Goal: Transaction & Acquisition: Purchase product/service

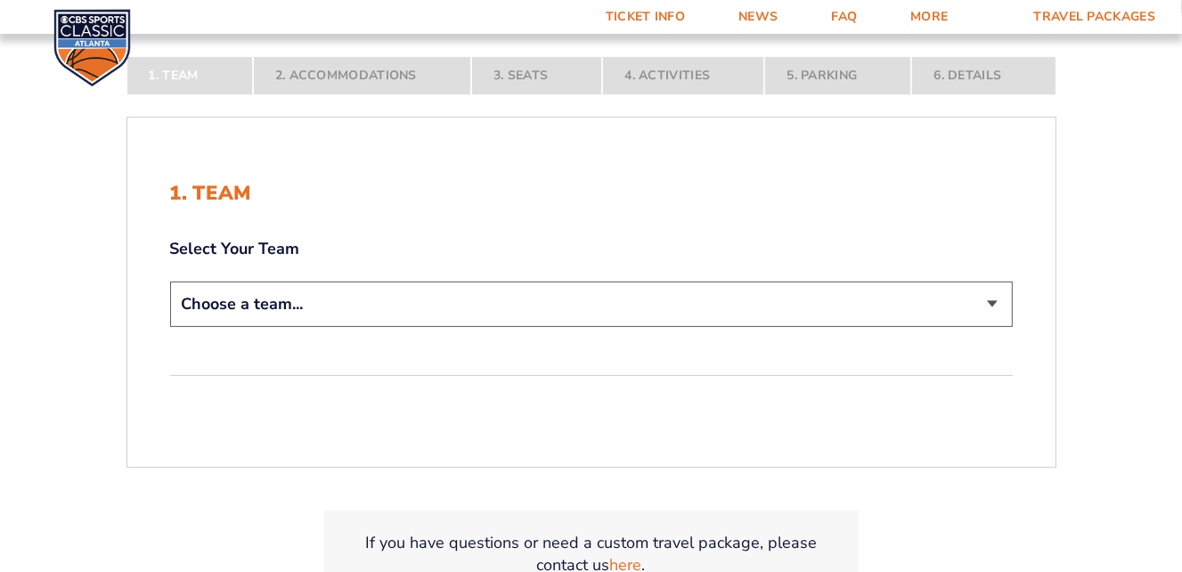
scroll to position [334, 0]
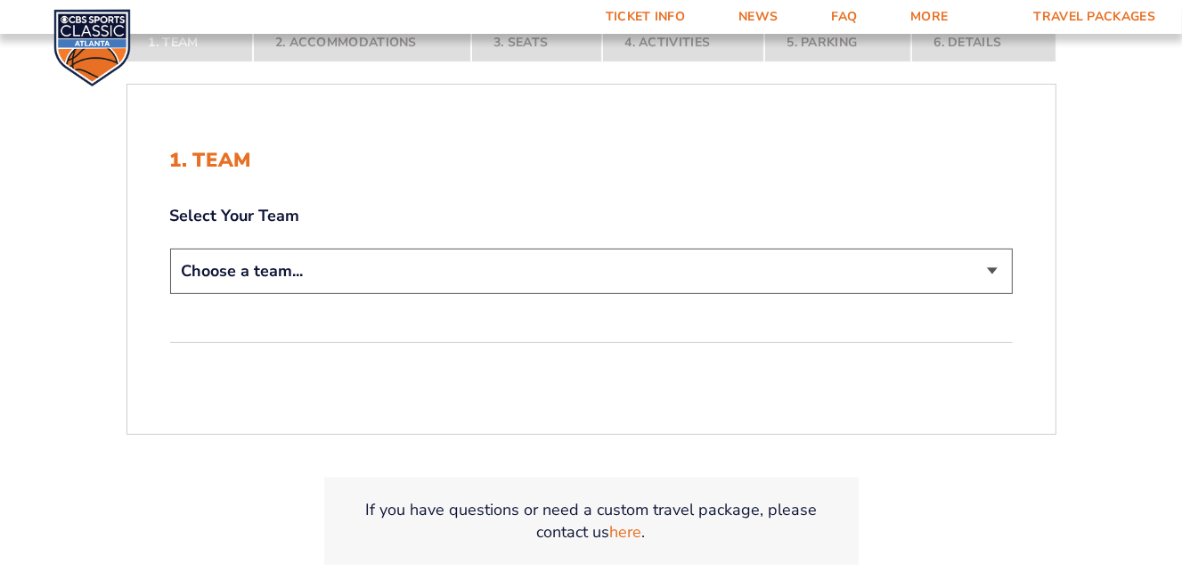
click at [997, 267] on select "Choose a team... Kentucky Wildcats Ohio State Buckeyes North Carolina Tar Heels…" at bounding box center [591, 270] width 842 height 45
select select "12956"
click at [170, 248] on select "Choose a team... Kentucky Wildcats Ohio State Buckeyes North Carolina Tar Heels…" at bounding box center [591, 270] width 842 height 45
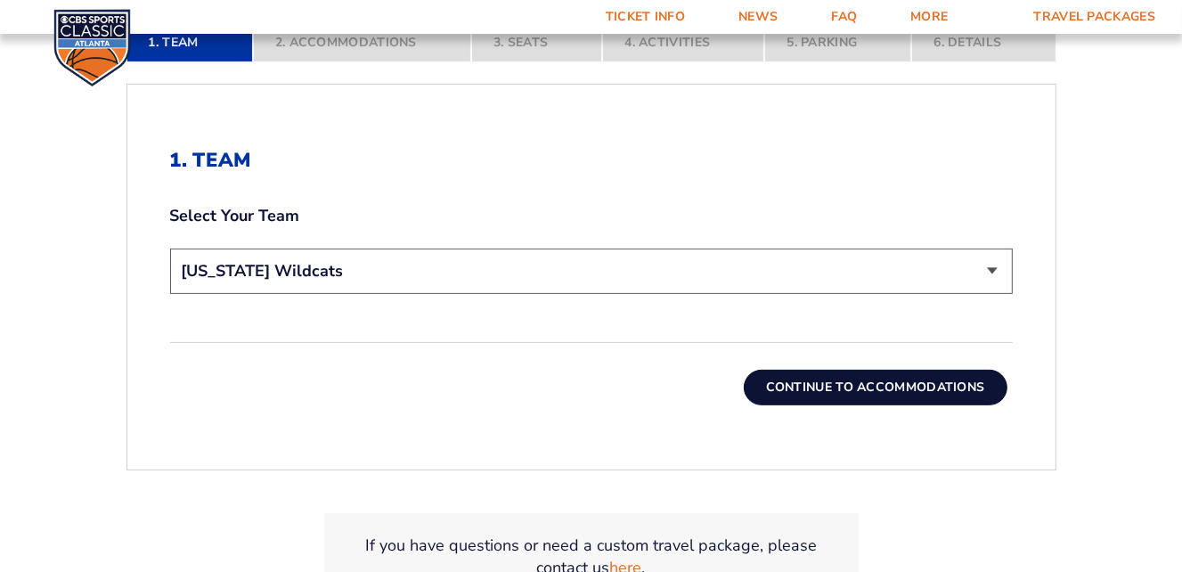
click at [855, 384] on button "Continue To Accommodations" at bounding box center [876, 388] width 264 height 36
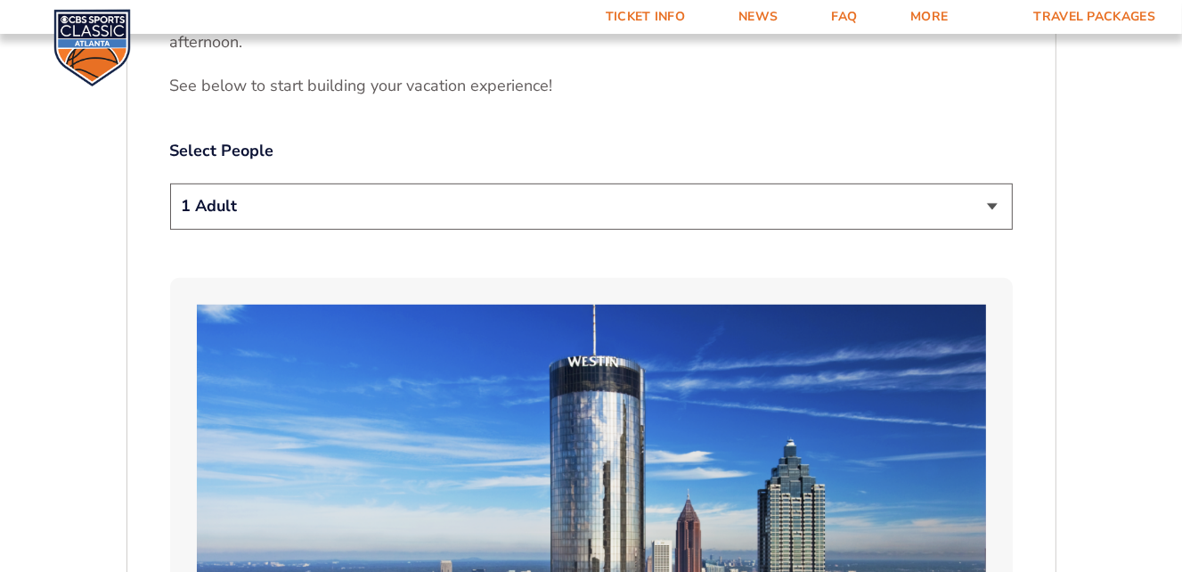
scroll to position [937, 0]
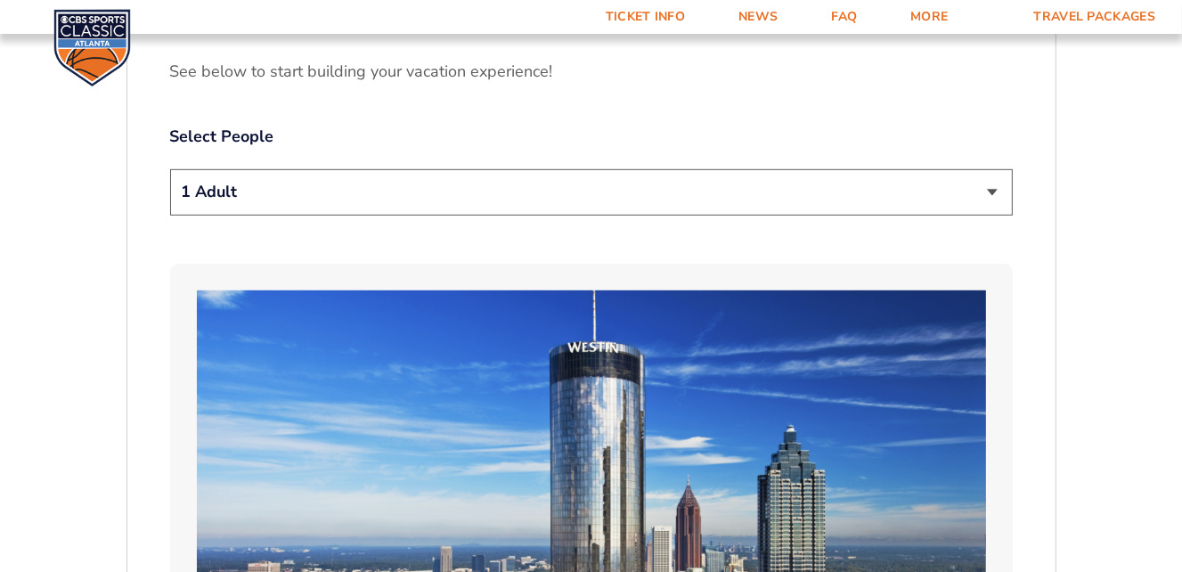
click at [941, 197] on select "1 Adult 2 Adults 3 Adults 4 Adults 2 Adults + 1 Child 2 Adults + 2 Children 2 A…" at bounding box center [591, 191] width 842 height 45
select select "2 Adults"
click at [170, 169] on select "1 Adult 2 Adults 3 Adults 4 Adults 2 Adults + 1 Child 2 Adults + 2 Children 2 A…" at bounding box center [591, 191] width 842 height 45
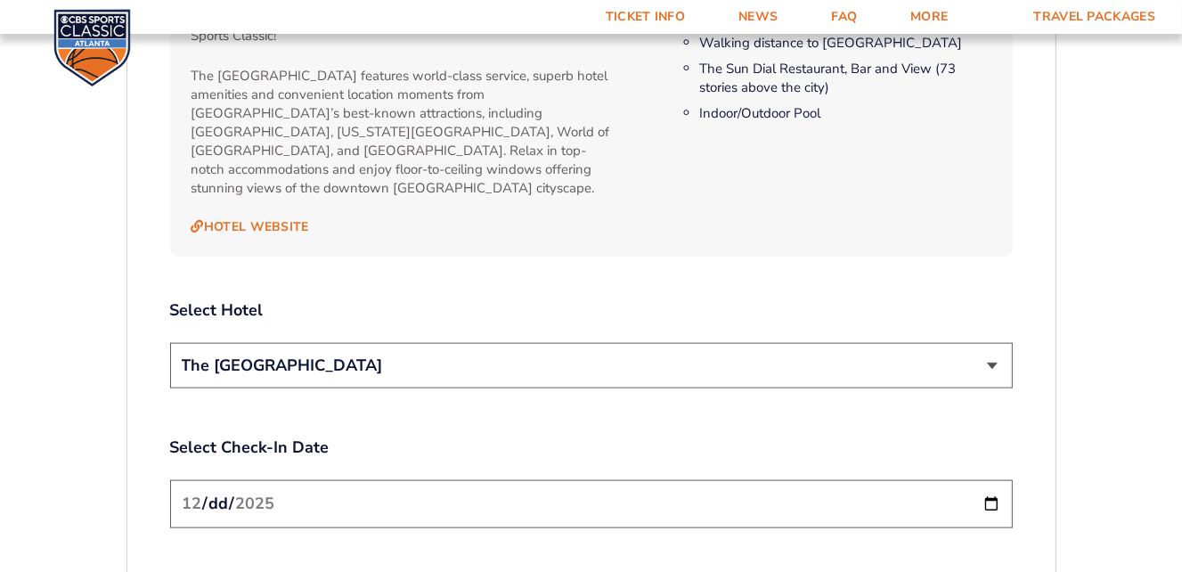
scroll to position [1939, 0]
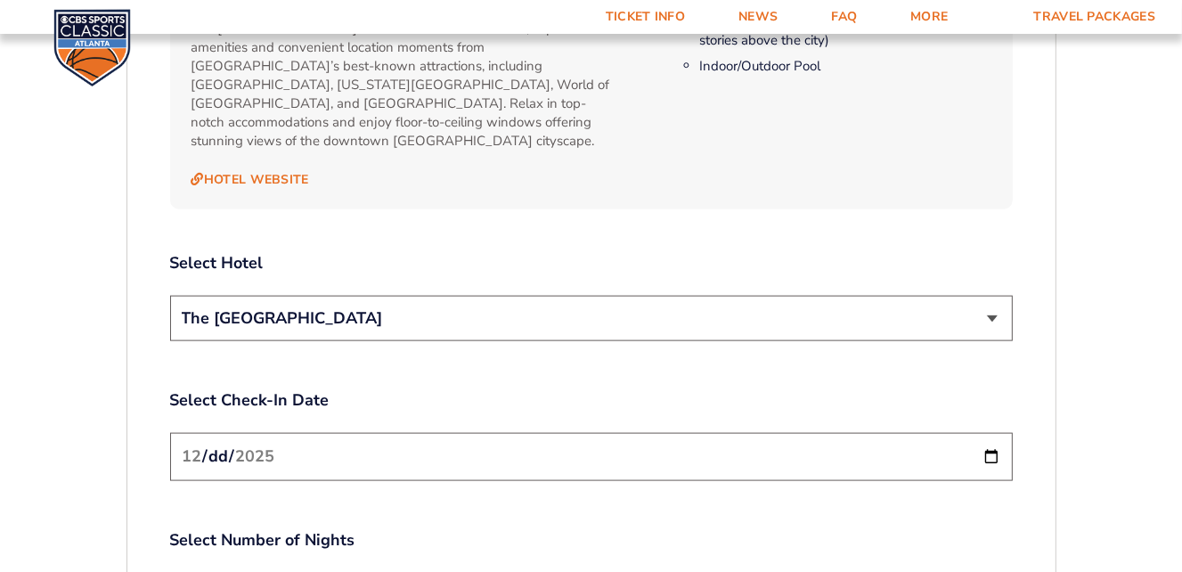
click at [984, 305] on select "The [GEOGRAPHIC_DATA]" at bounding box center [591, 318] width 842 height 45
click at [993, 433] on input "2025-12-19" at bounding box center [591, 456] width 842 height 47
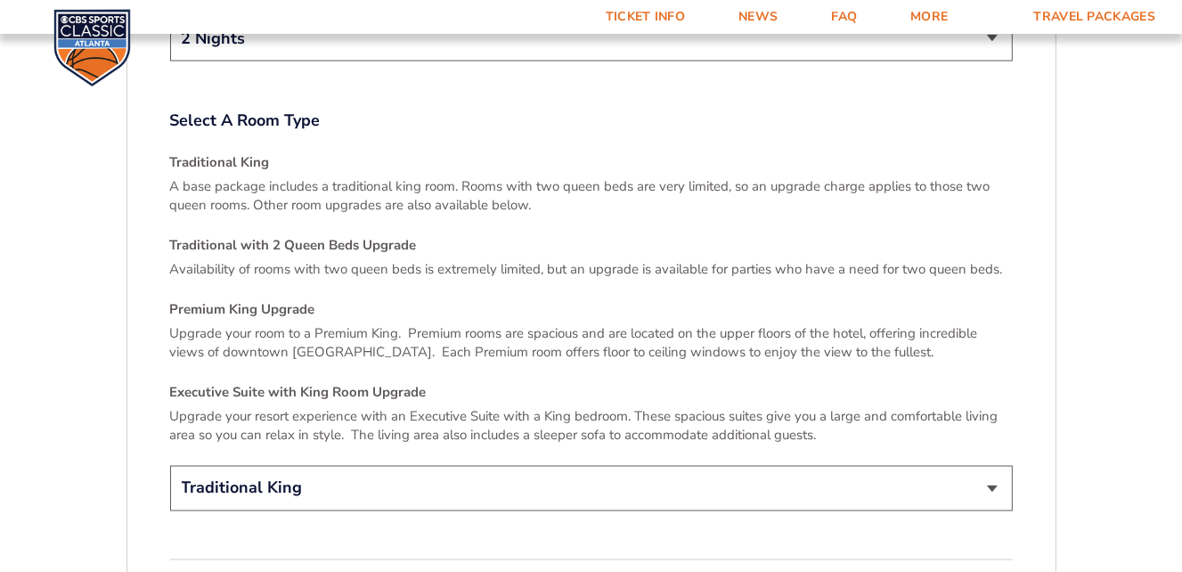
scroll to position [2606, 0]
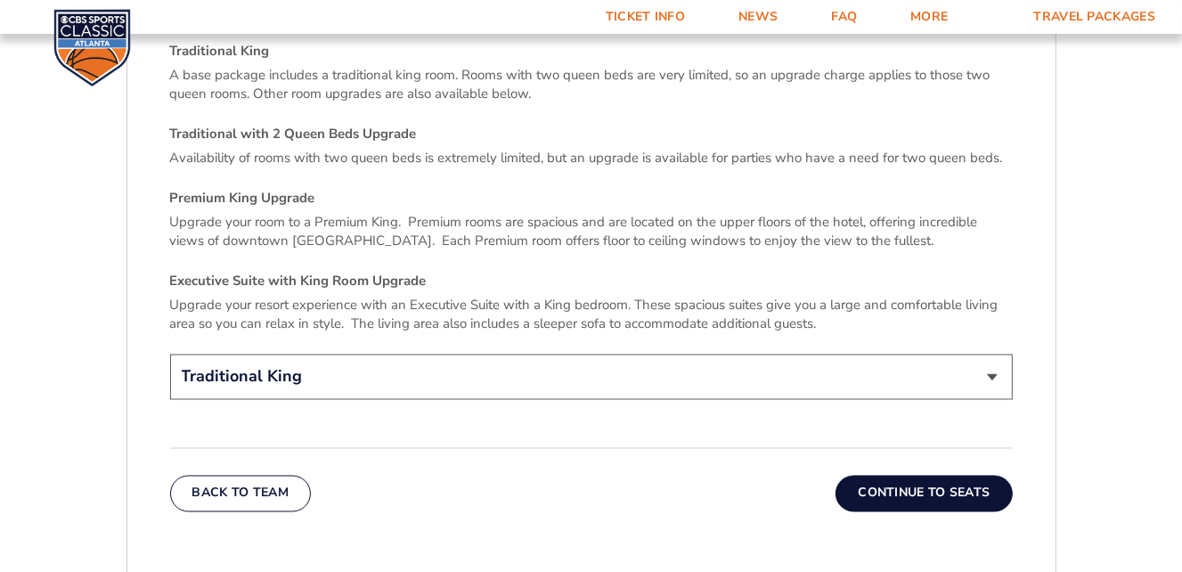
click at [987, 354] on select "Traditional King Traditional with 2 Queen Beds Upgrade (+$45 per night) Premium…" at bounding box center [591, 376] width 842 height 45
select select "Traditional with 2 Queen Beds Upgrade"
click at [170, 354] on select "Traditional King Traditional with 2 Queen Beds Upgrade (+$45 per night) Premium…" at bounding box center [591, 376] width 842 height 45
click at [902, 476] on button "Continue To Seats" at bounding box center [923, 494] width 176 height 36
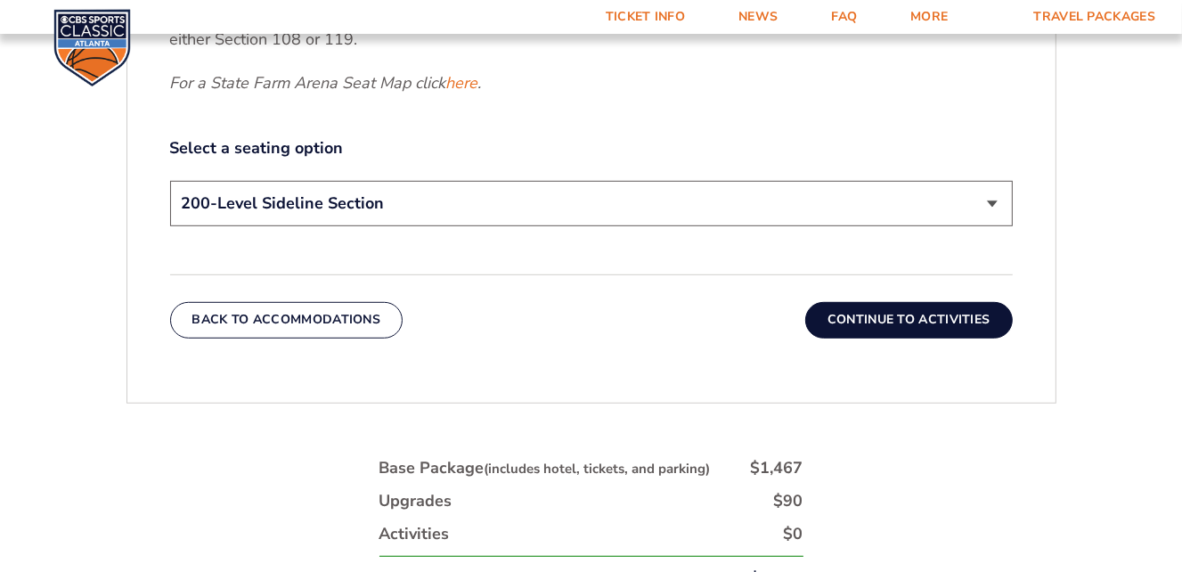
scroll to position [937, 0]
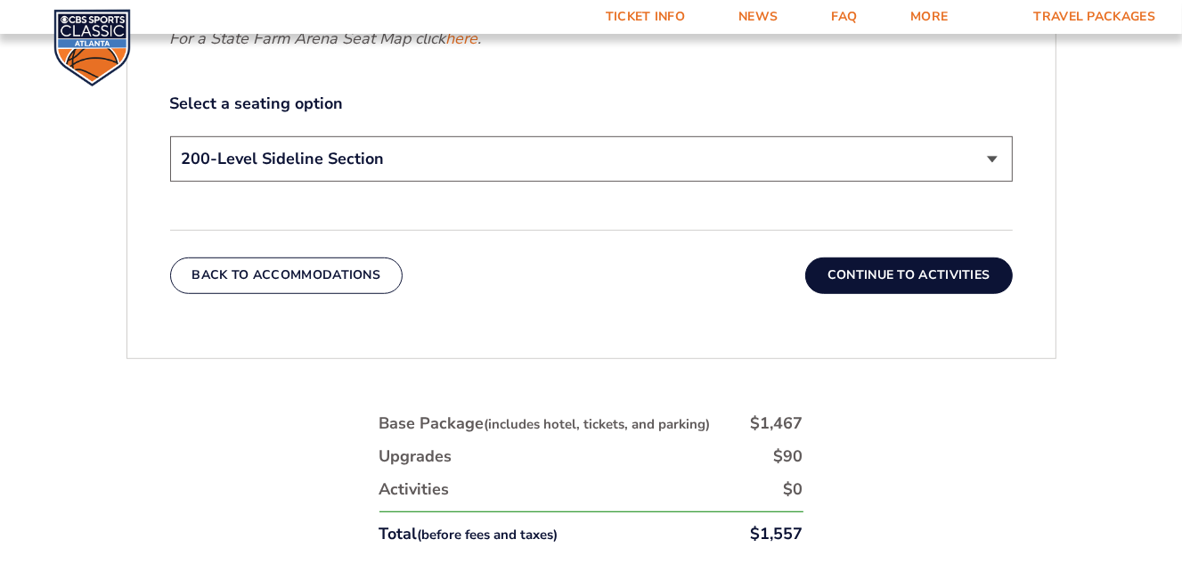
click at [977, 159] on select "200-Level Sideline Section 100-Level Corner Seat Upgrade (+$120 per person) 100…" at bounding box center [591, 158] width 842 height 45
click at [1080, 225] on div "1. Team 2. Accommodations 3. Seats 4. Activities 5. Parking 6. Details 1. Team …" at bounding box center [591, 142] width 1015 height 1280
click at [964, 159] on select "200-Level Sideline Section 100-Level Corner Seat Upgrade (+$120 per person) 100…" at bounding box center [591, 158] width 842 height 45
click at [170, 136] on select "200-Level Sideline Section 100-Level Corner Seat Upgrade (+$120 per person) 100…" at bounding box center [591, 158] width 842 height 45
click at [955, 159] on select "200-Level Sideline Section 100-Level Corner Seat Upgrade (+$120 per person) 100…" at bounding box center [591, 158] width 842 height 45
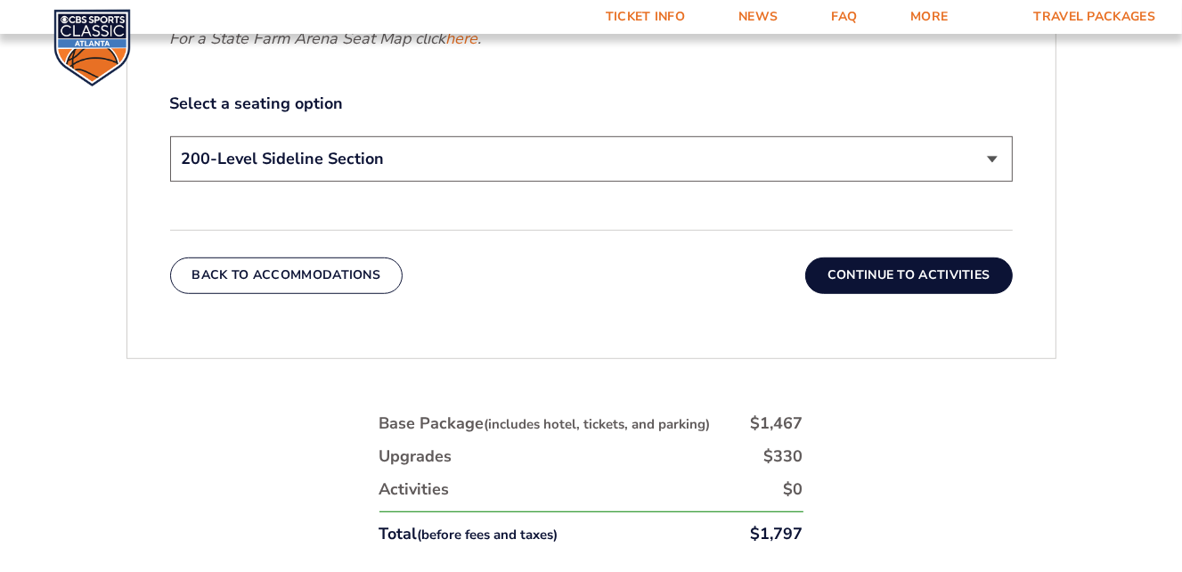
click at [170, 136] on select "200-Level Sideline Section 100-Level Corner Seat Upgrade (+$120 per person) 100…" at bounding box center [591, 158] width 842 height 45
click at [987, 156] on select "200-Level Sideline Section 100-Level Corner Seat Upgrade (+$120 per person) 100…" at bounding box center [591, 158] width 842 height 45
select select "100-Level Corner Seat Upgrade"
click at [170, 136] on select "200-Level Sideline Section 100-Level Corner Seat Upgrade (+$120 per person) 100…" at bounding box center [591, 158] width 842 height 45
click at [1008, 456] on div "1. Team 2. Accommodations 3. Seats 4. Activities 5. Parking 6. Details 1. Team …" at bounding box center [591, 142] width 1015 height 1280
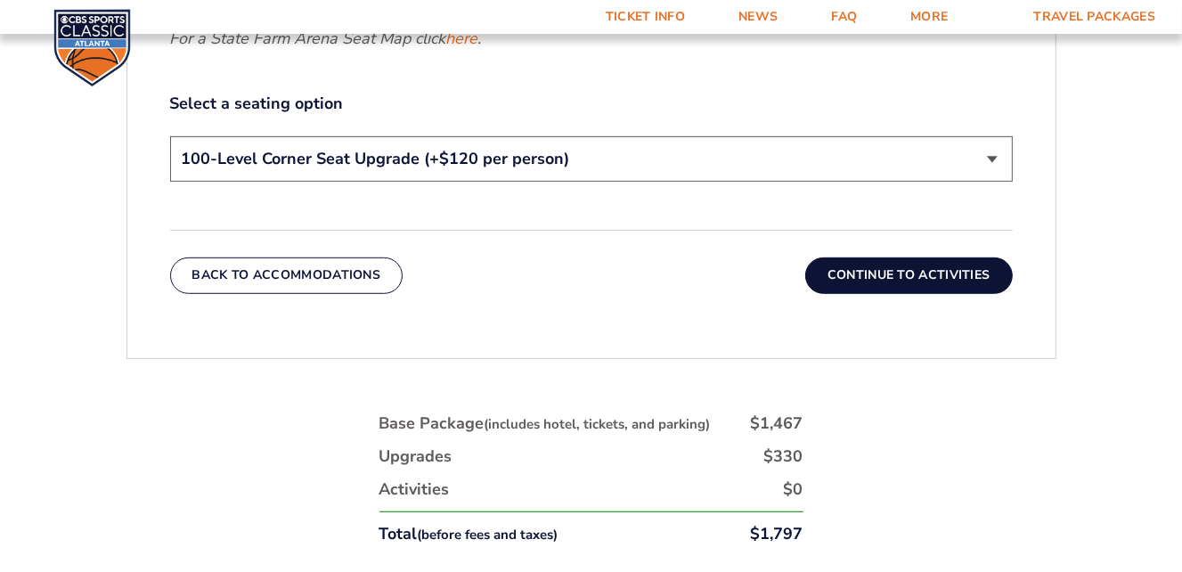
click at [918, 281] on button "Continue To Activities" at bounding box center [908, 275] width 207 height 36
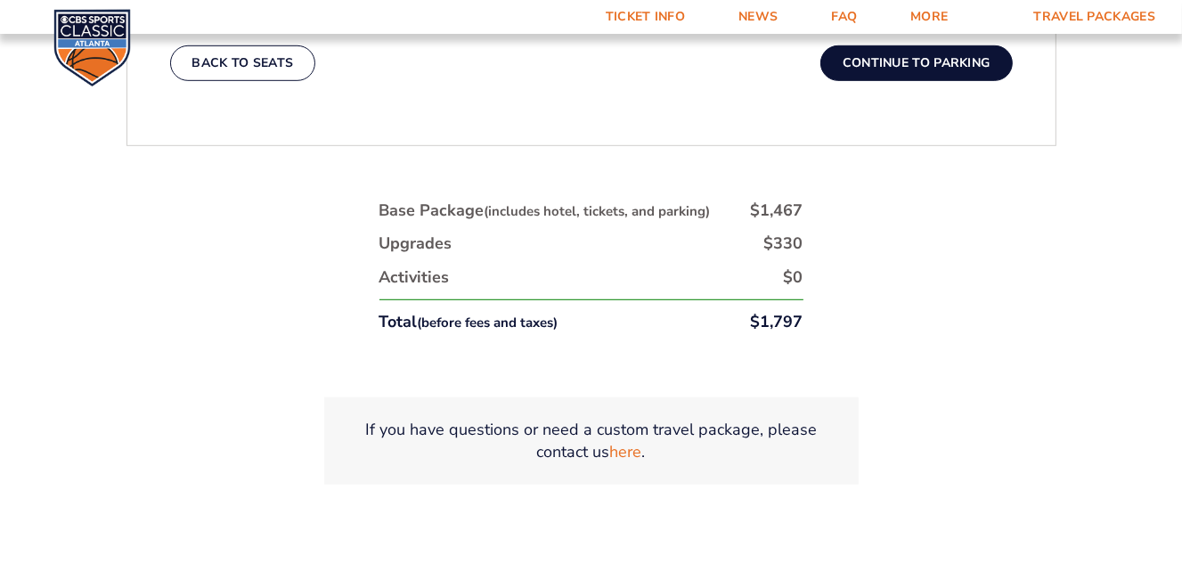
scroll to position [825, 0]
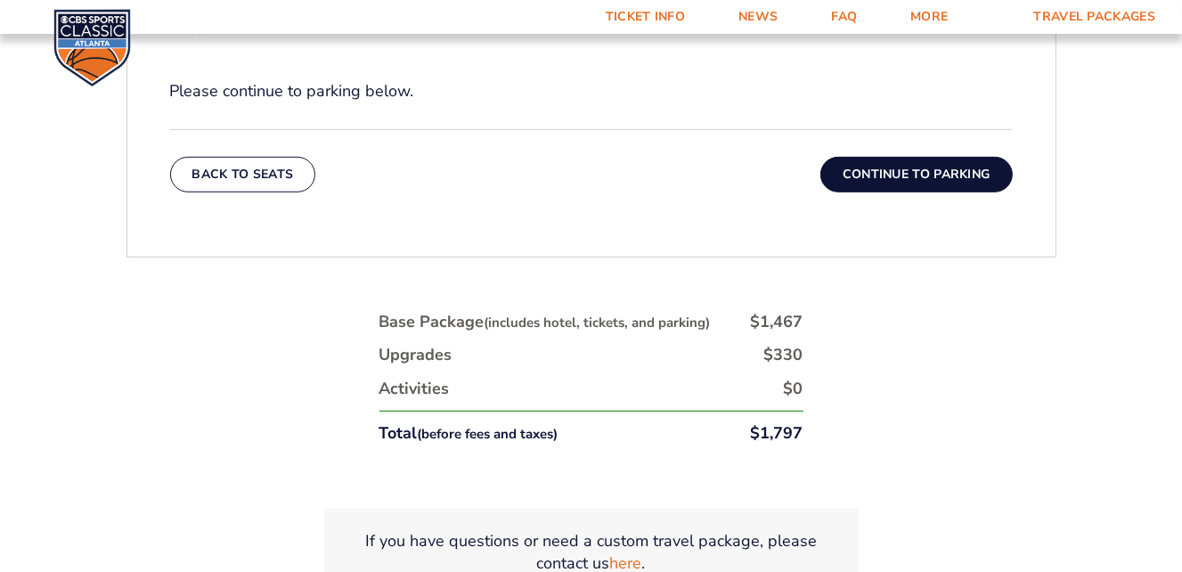
click at [894, 174] on button "Continue To Parking" at bounding box center [916, 175] width 192 height 36
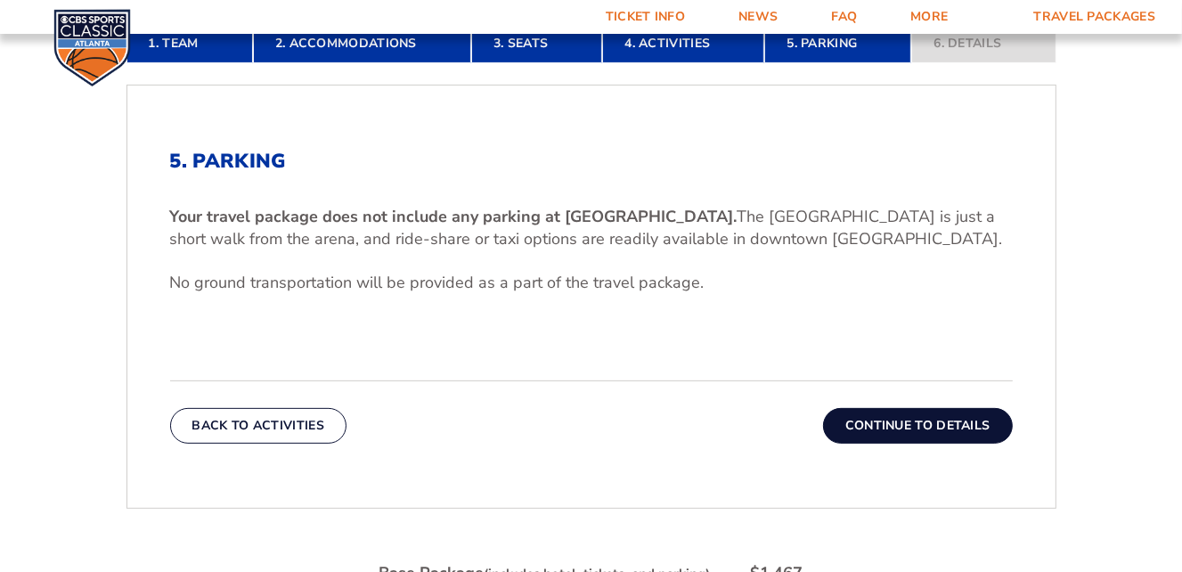
scroll to position [492, 0]
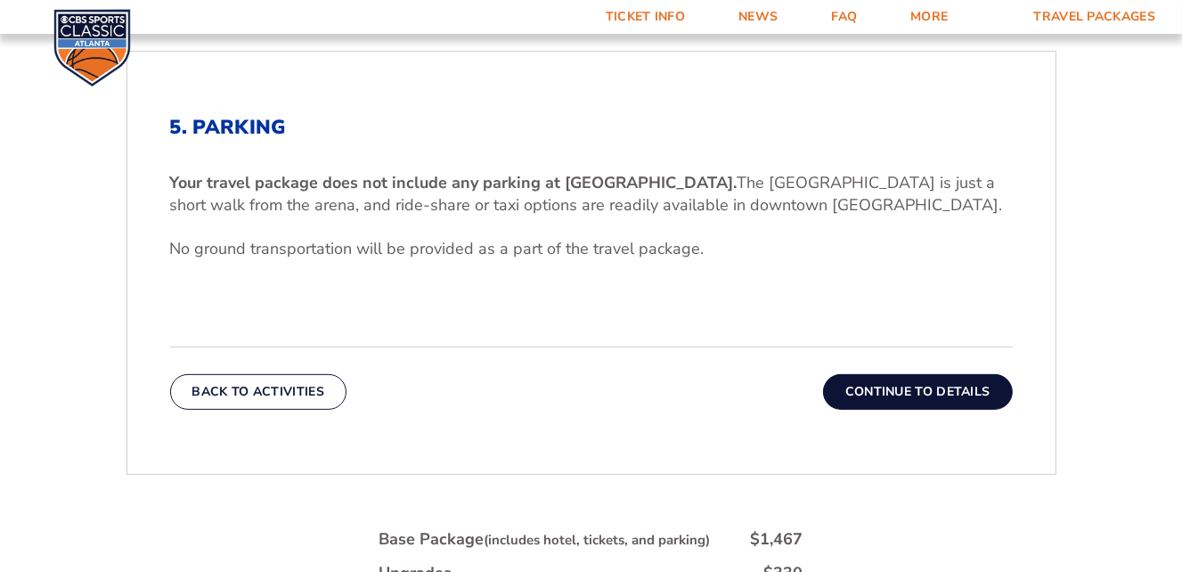
click at [931, 391] on button "Continue To Details" at bounding box center [918, 392] width 190 height 36
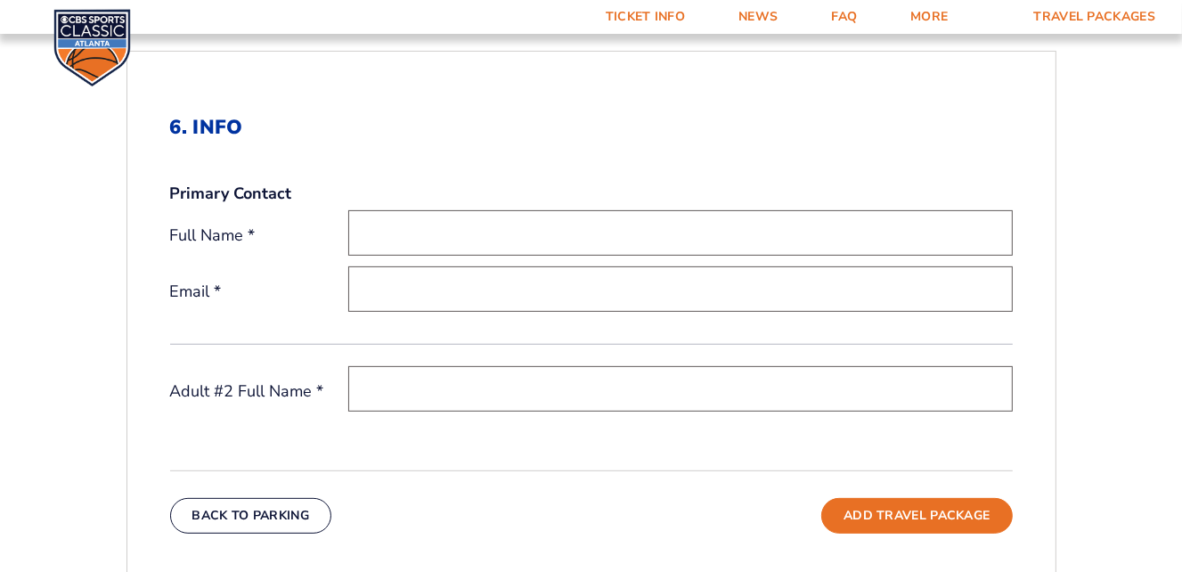
click at [523, 238] on input "text" at bounding box center [680, 232] width 664 height 45
type input "[PERSON_NAME]"
click at [517, 281] on input "email" at bounding box center [680, 288] width 664 height 45
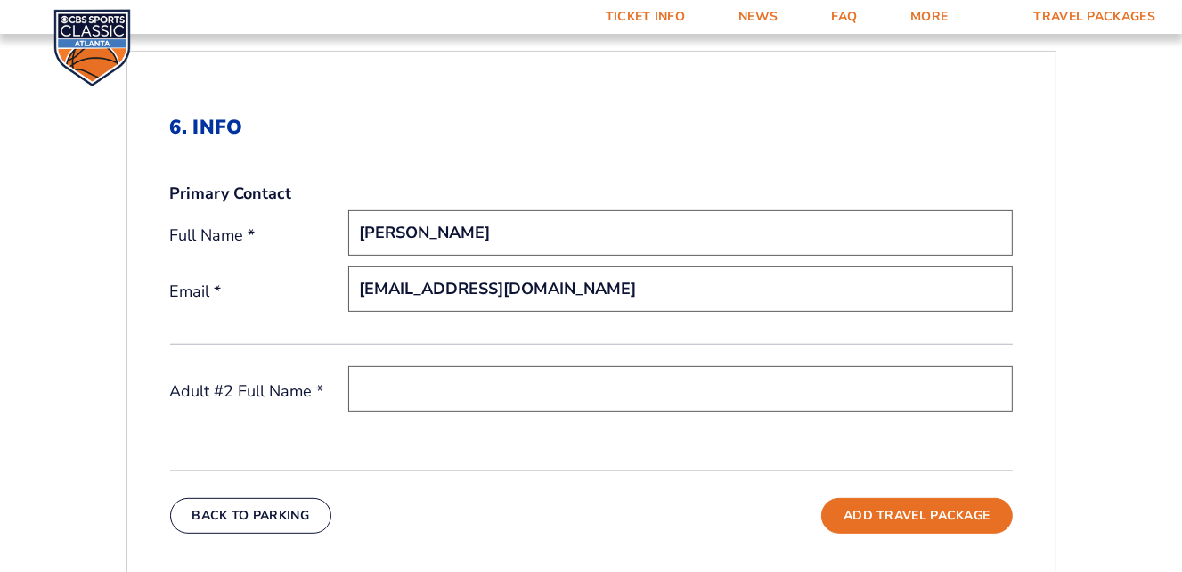
type input "[EMAIL_ADDRESS][DOMAIN_NAME]"
click at [520, 379] on input "text" at bounding box center [680, 388] width 664 height 45
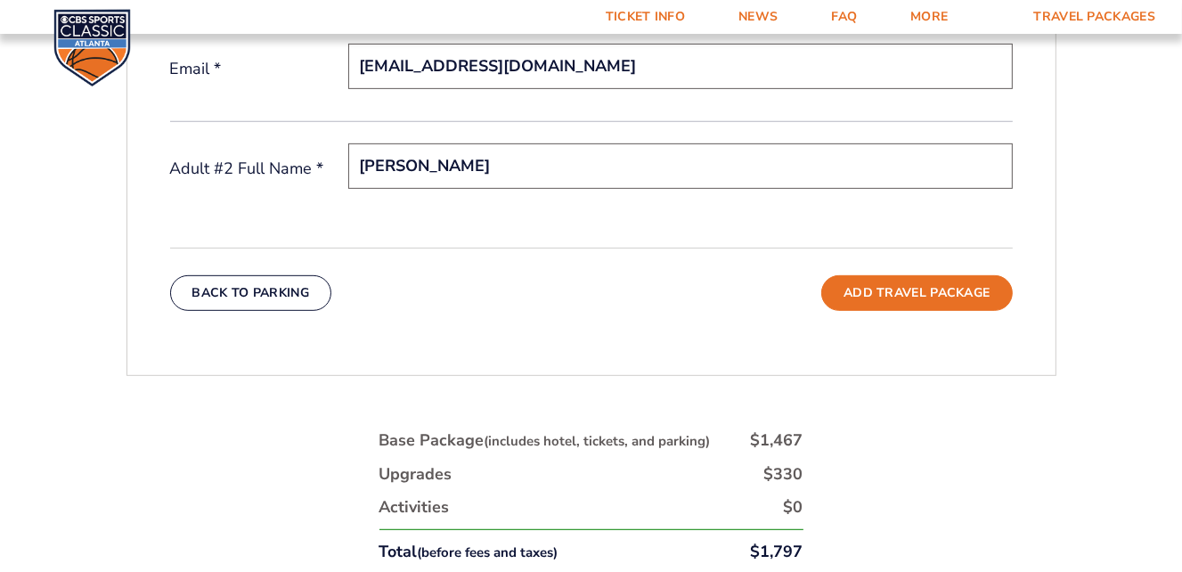
scroll to position [603, 0]
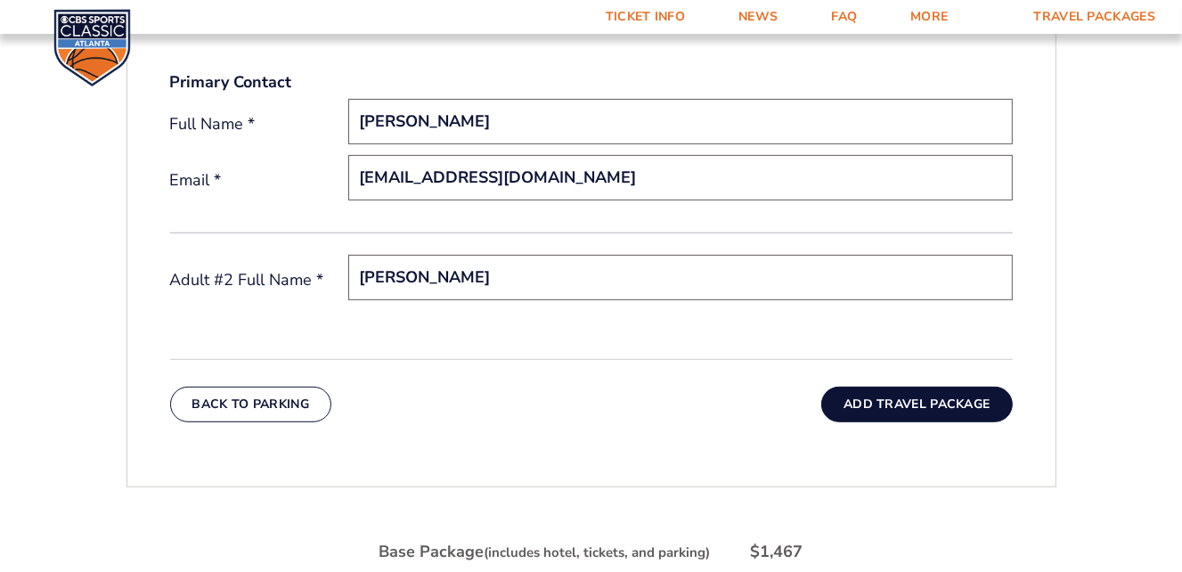
type input "[PERSON_NAME]"
click at [883, 405] on button "Add Travel Package" at bounding box center [916, 404] width 191 height 36
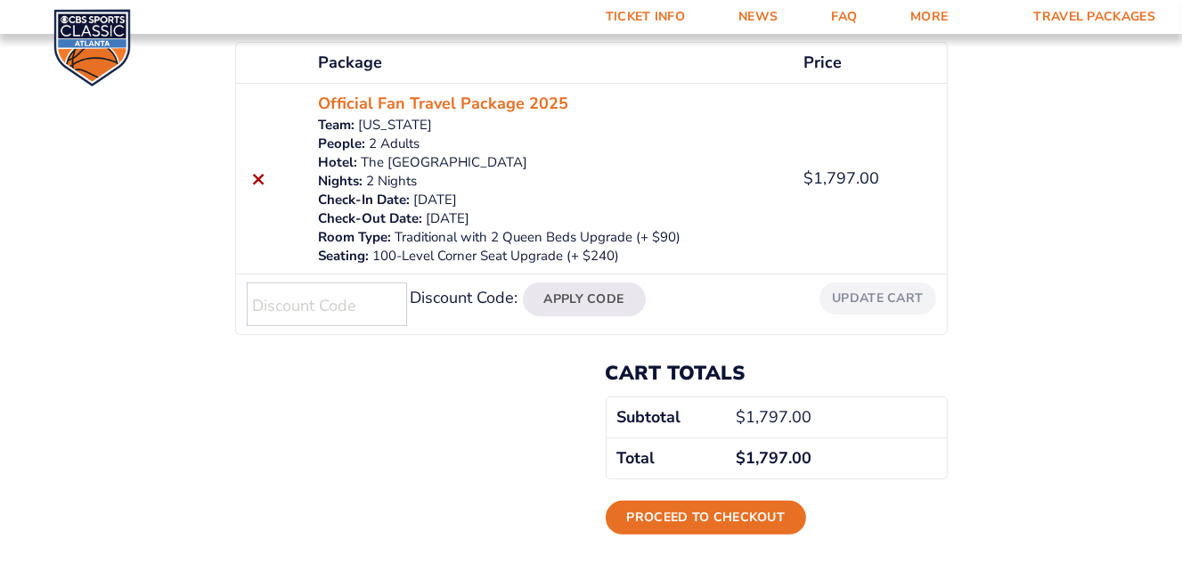
scroll to position [445, 0]
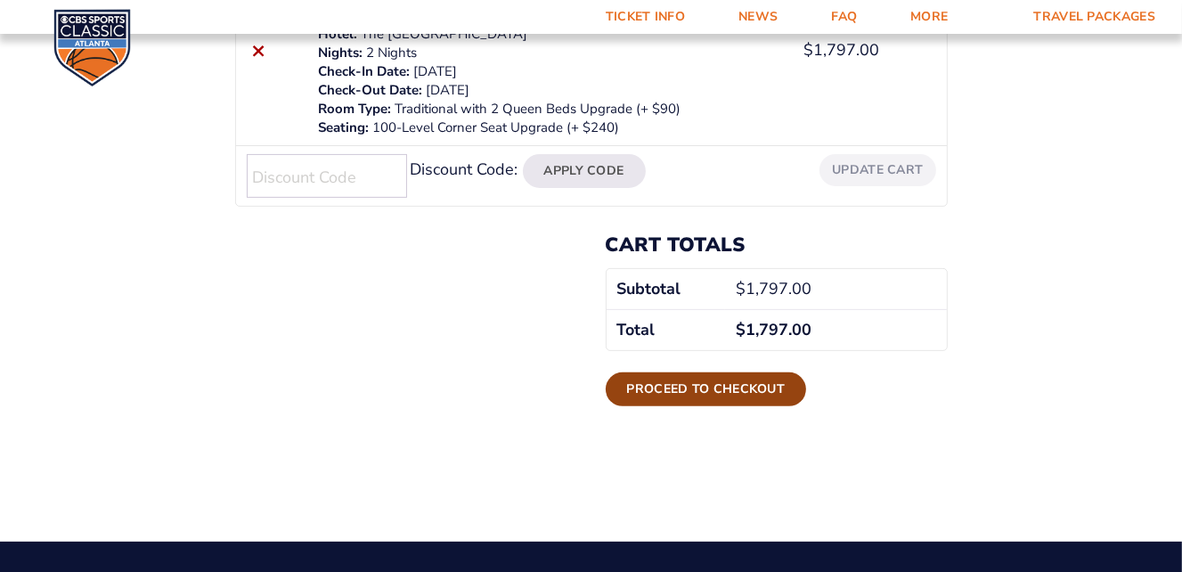
click at [723, 386] on link "Proceed to checkout" at bounding box center [706, 389] width 201 height 34
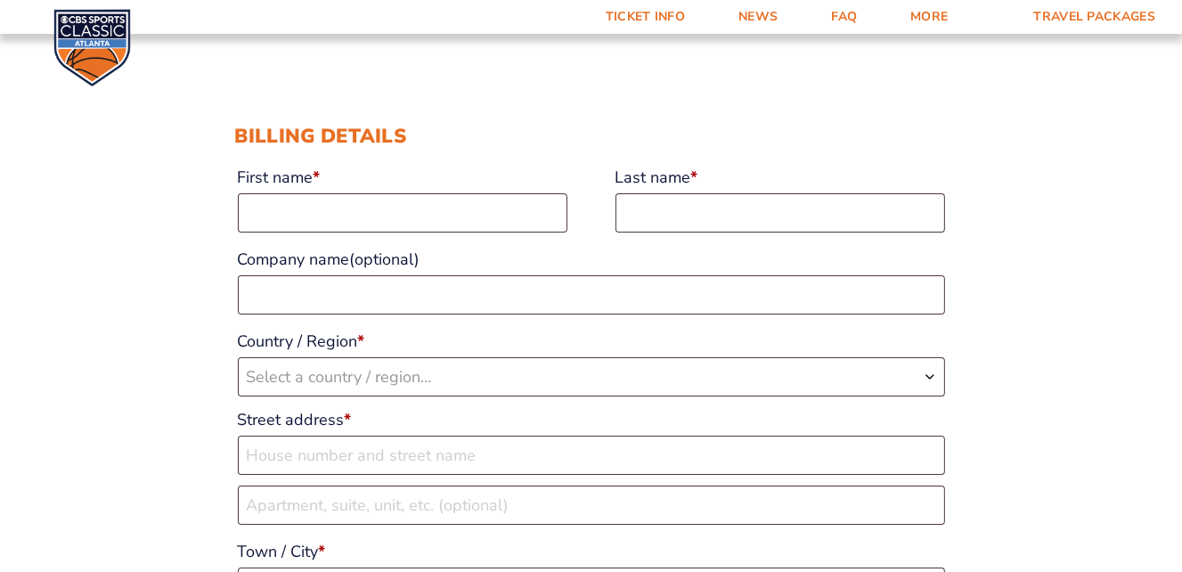
scroll to position [110, 0]
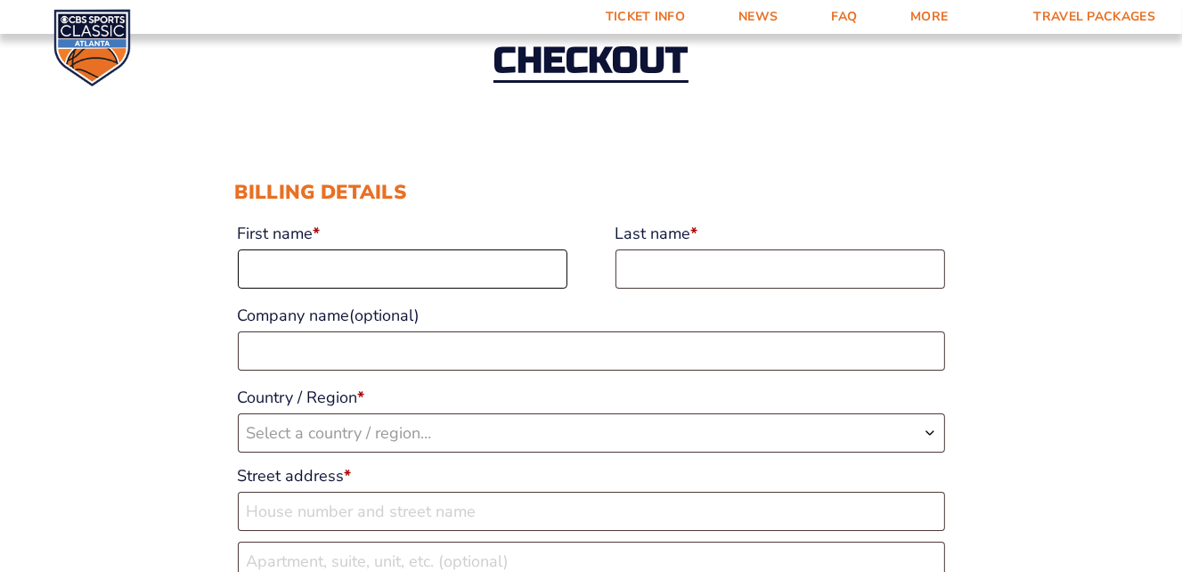
click at [438, 271] on input "First name *" at bounding box center [402, 268] width 329 height 39
type input "Ashley"
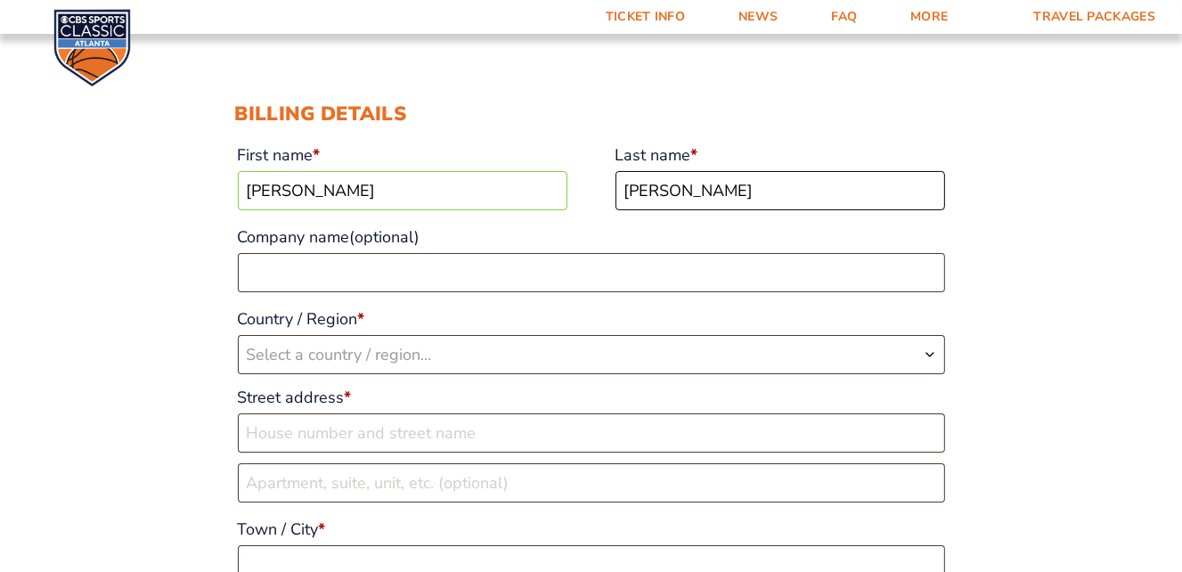
scroll to position [223, 0]
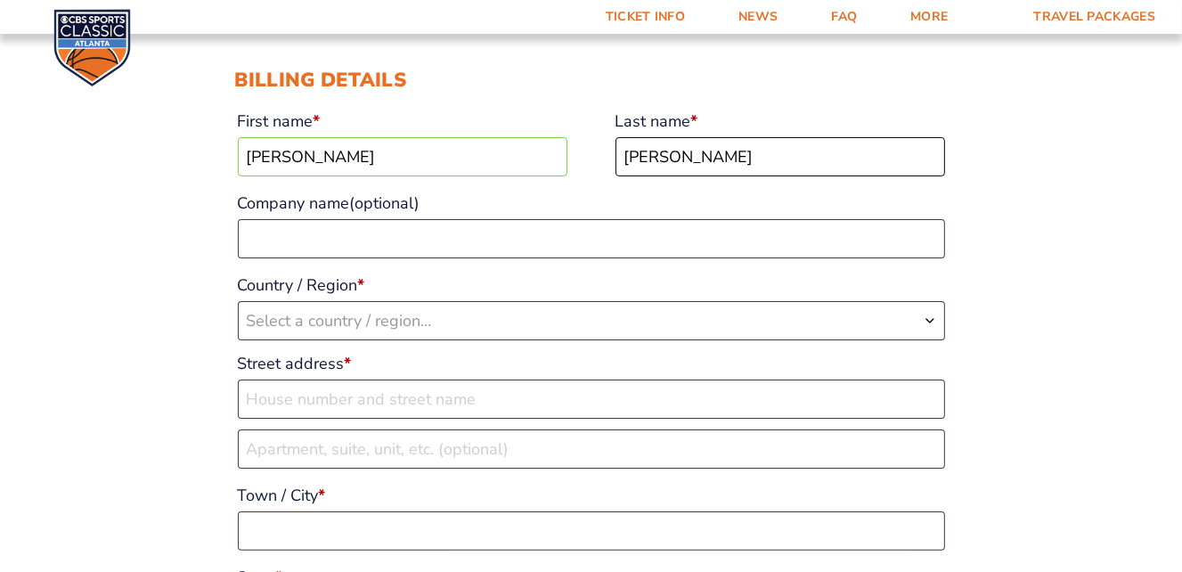
type input "Hutchinson"
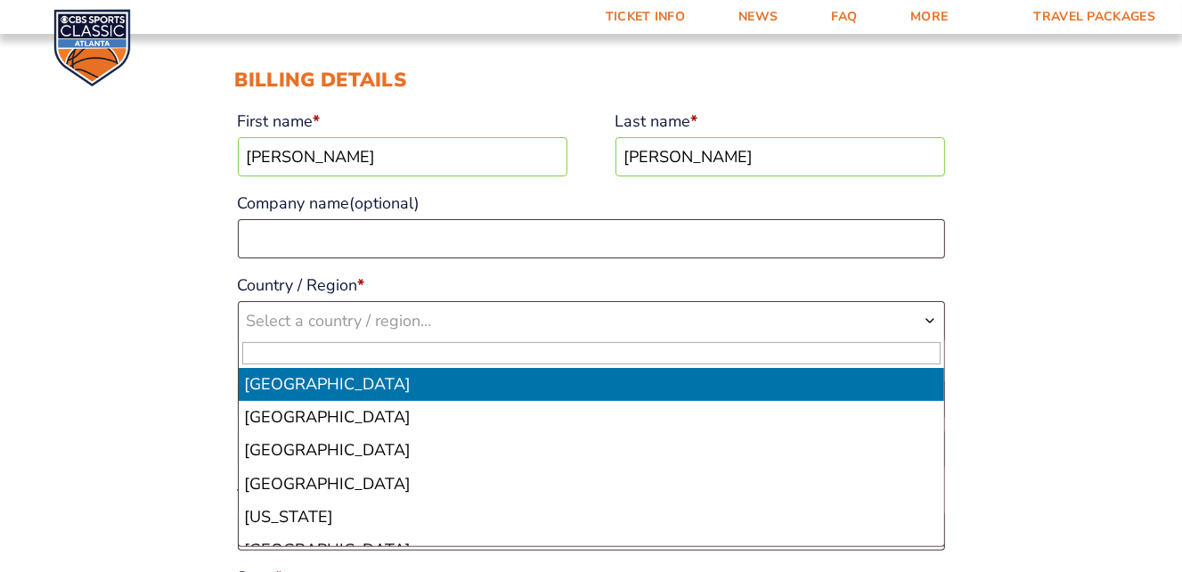
click at [392, 322] on span "Select a country / region…" at bounding box center [339, 320] width 185 height 21
type input "us"
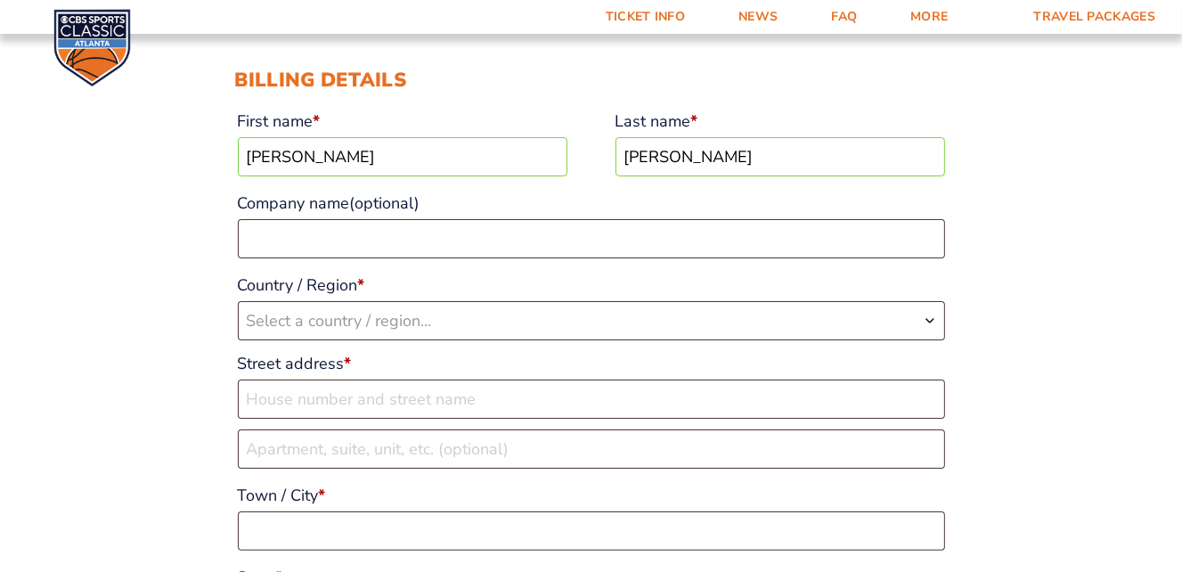
click at [392, 322] on span "Select a country / region…" at bounding box center [339, 320] width 185 height 21
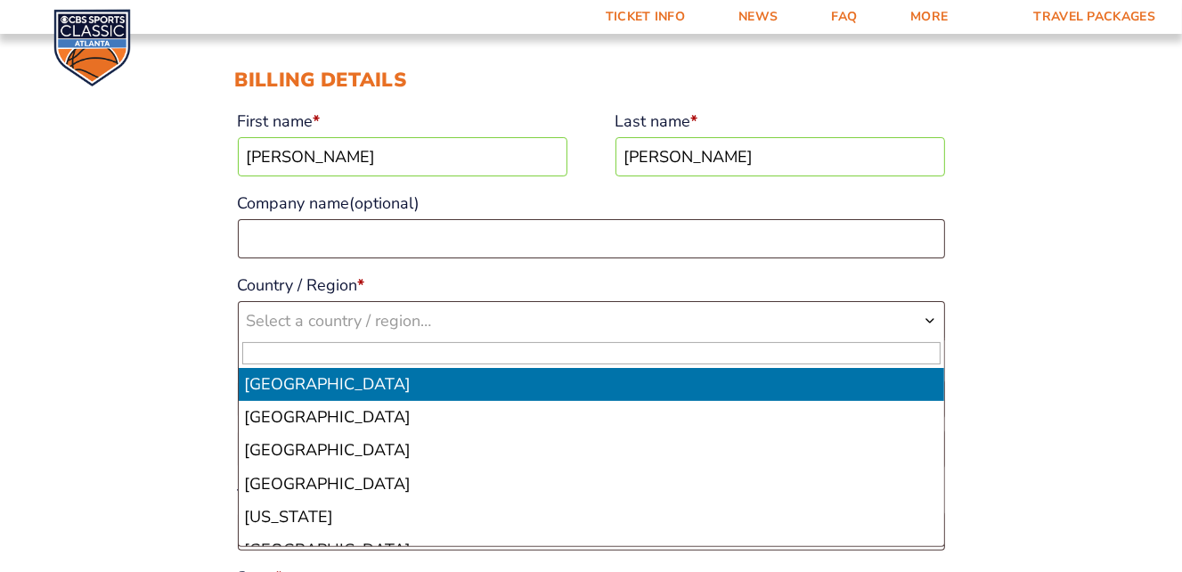
click at [916, 309] on span "Select a country / region…" at bounding box center [591, 320] width 705 height 37
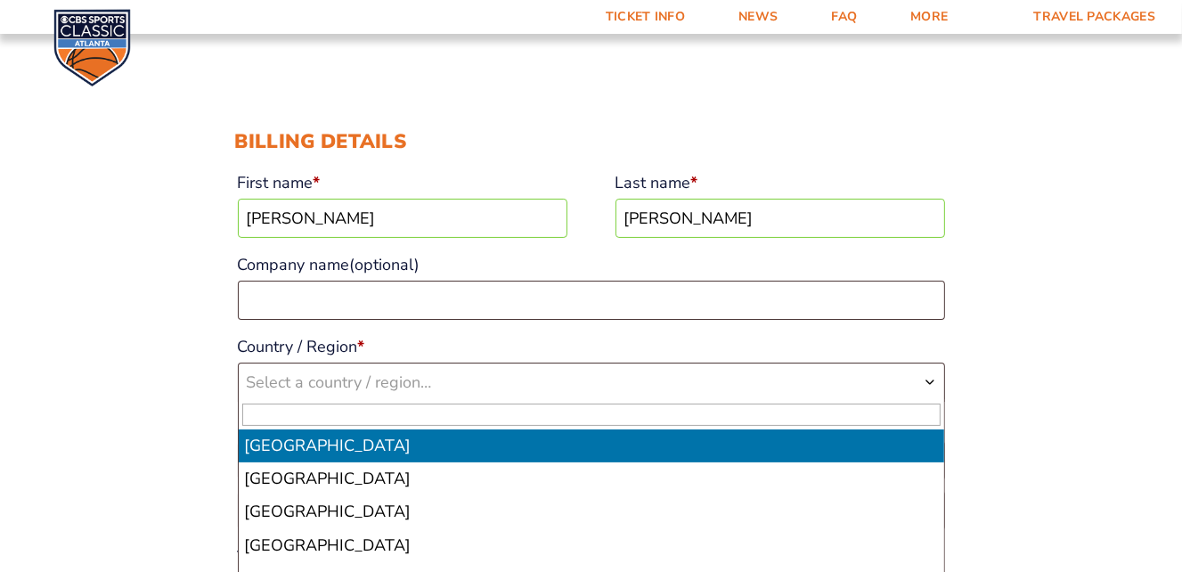
scroll to position [0, 0]
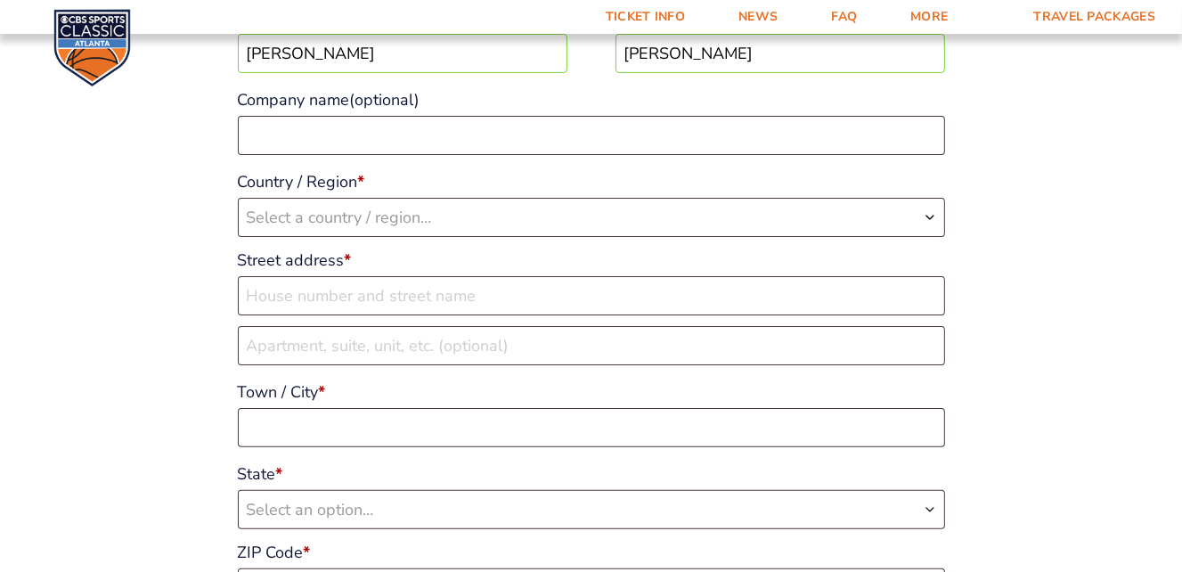
scroll to position [334, 0]
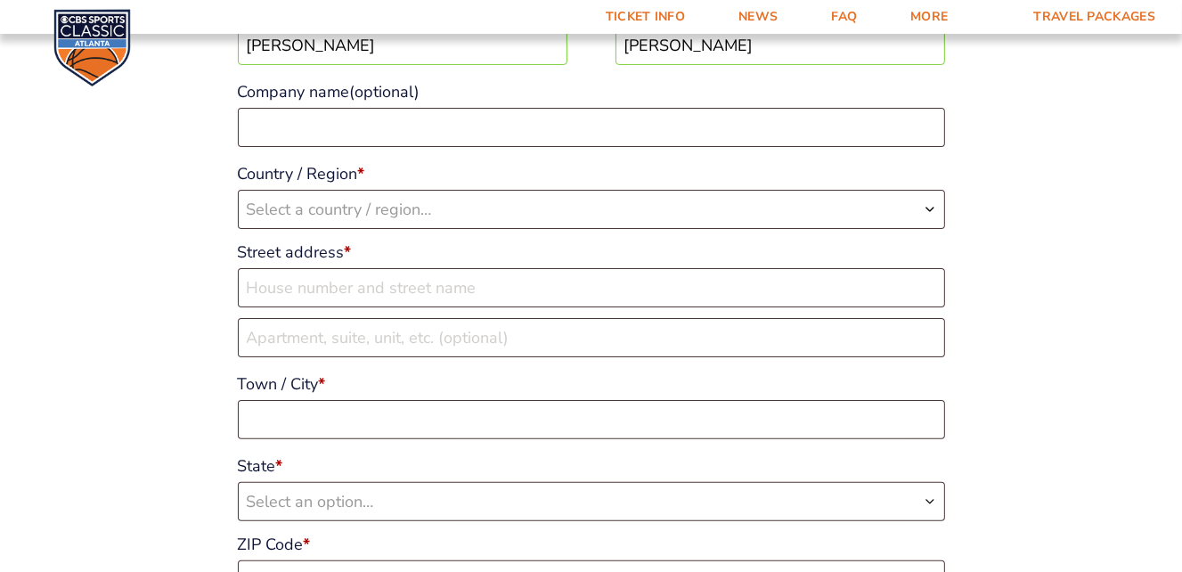
click at [925, 213] on b "Country / Region" at bounding box center [930, 209] width 14 height 14
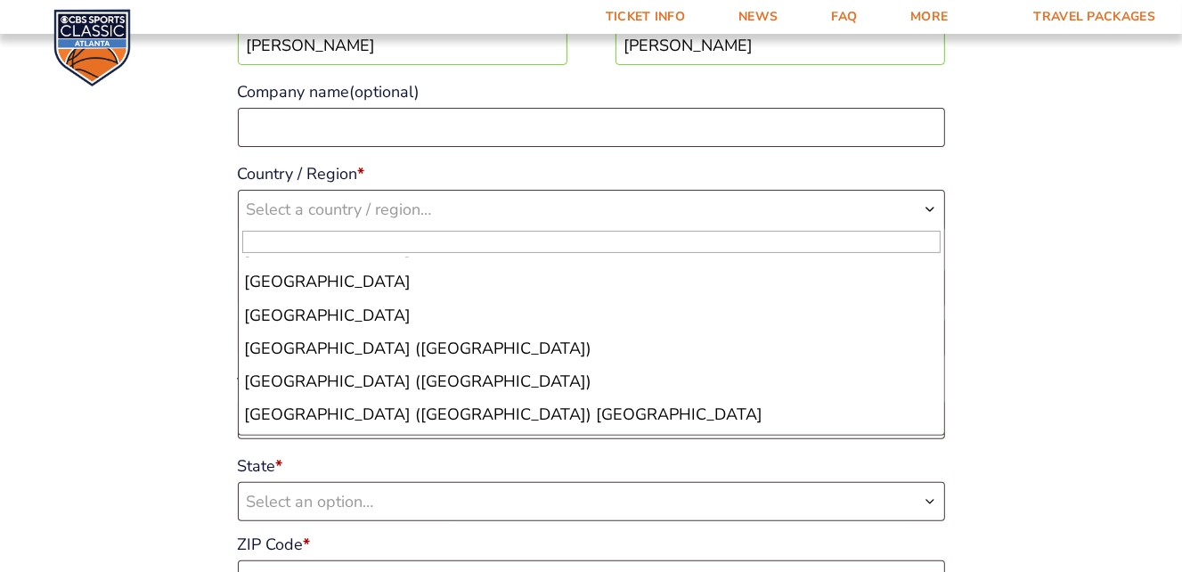
scroll to position [7689, 0]
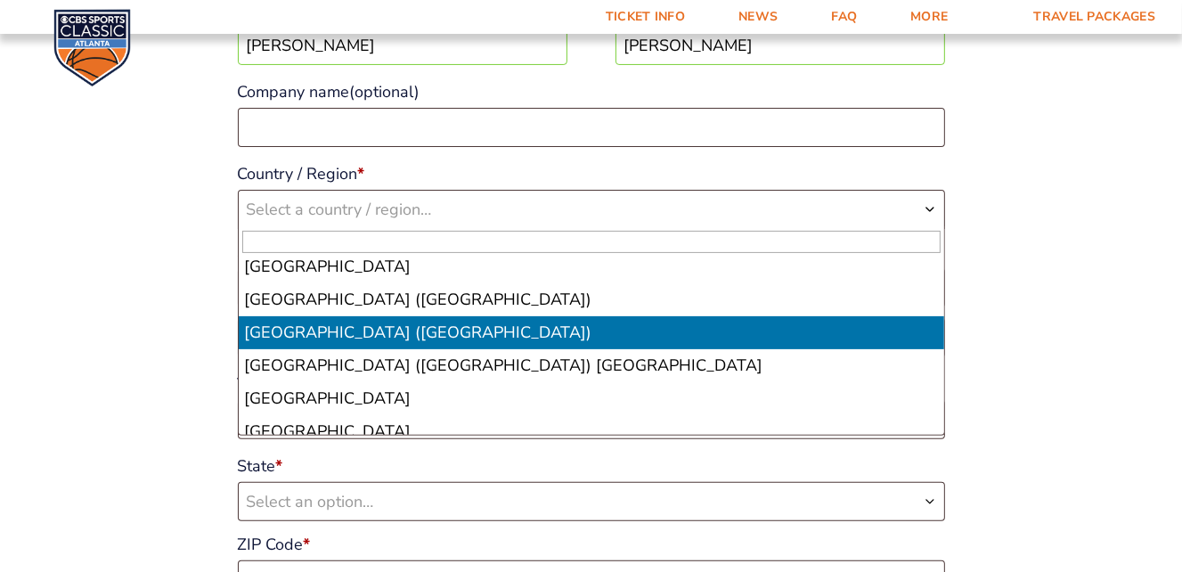
select select "US"
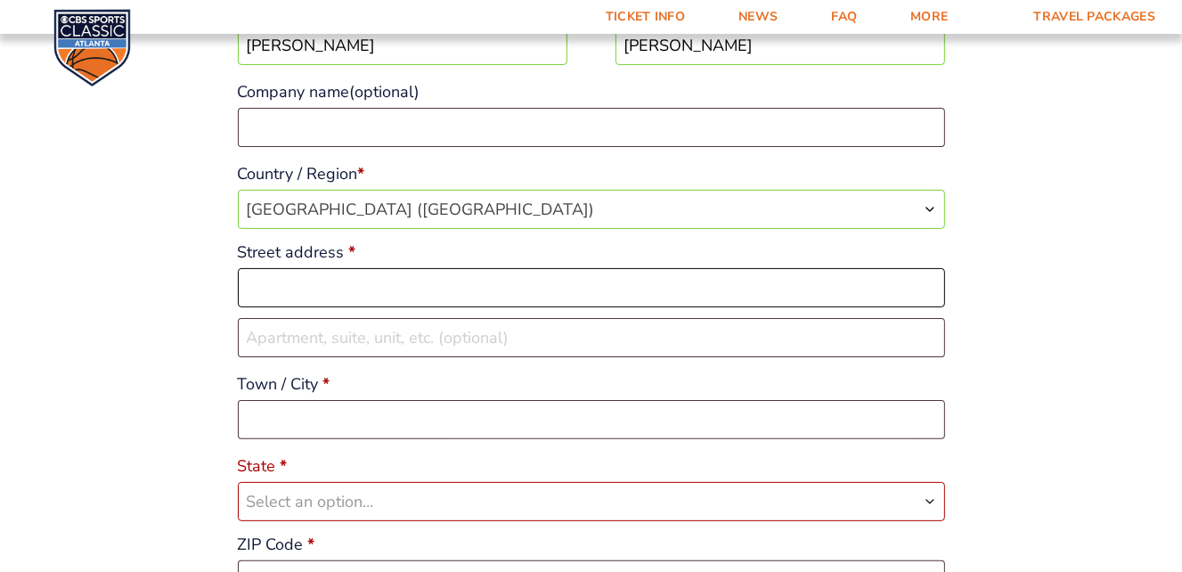
click at [436, 285] on input "Street address *" at bounding box center [591, 287] width 707 height 39
type input "[STREET_ADDRESS]"
click at [389, 423] on input "Town / City *" at bounding box center [591, 419] width 707 height 39
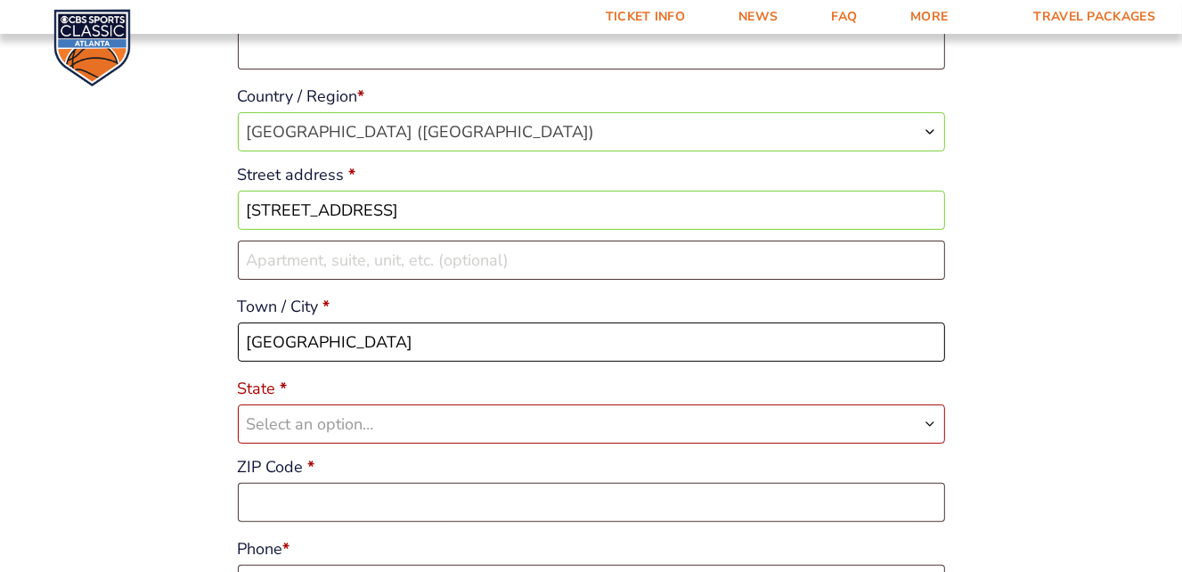
scroll to position [445, 0]
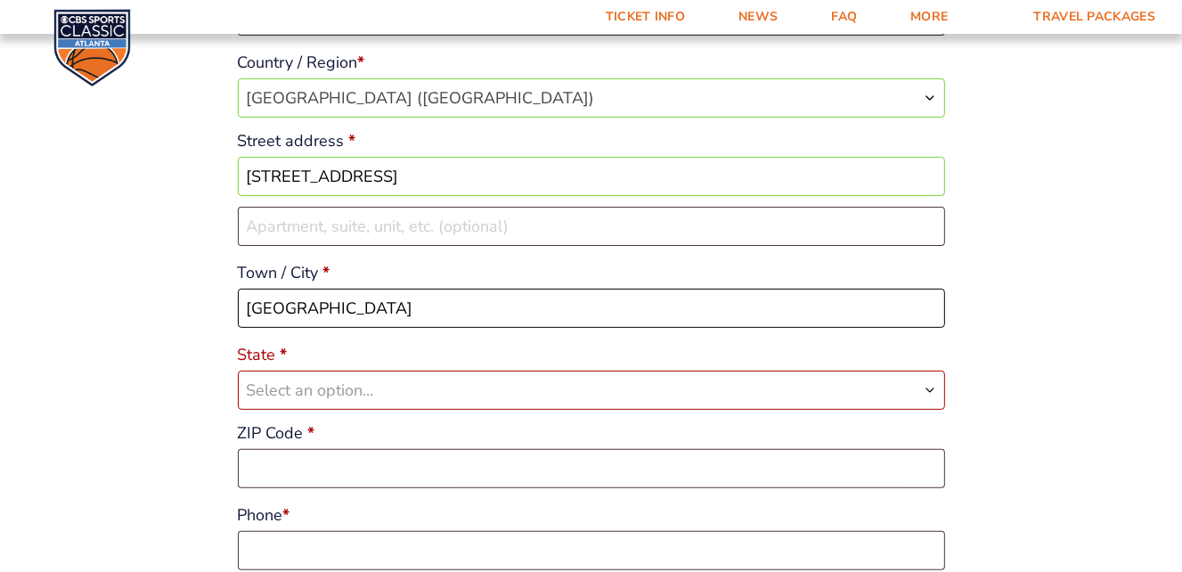
type input "Richmond"
click at [378, 390] on span "Select an option…" at bounding box center [591, 389] width 705 height 37
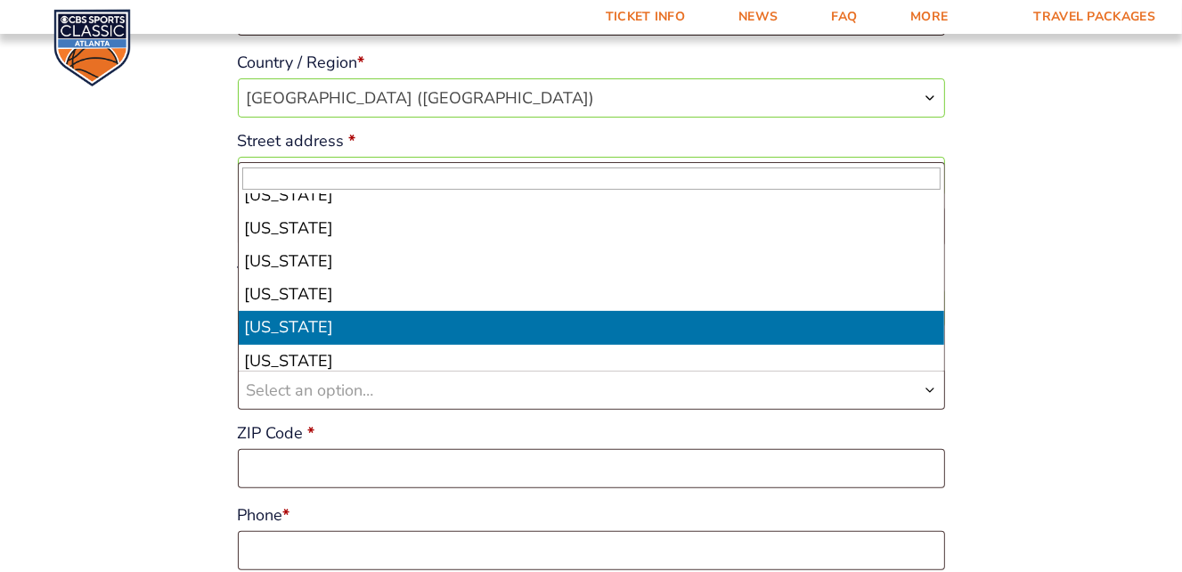
select select "KY"
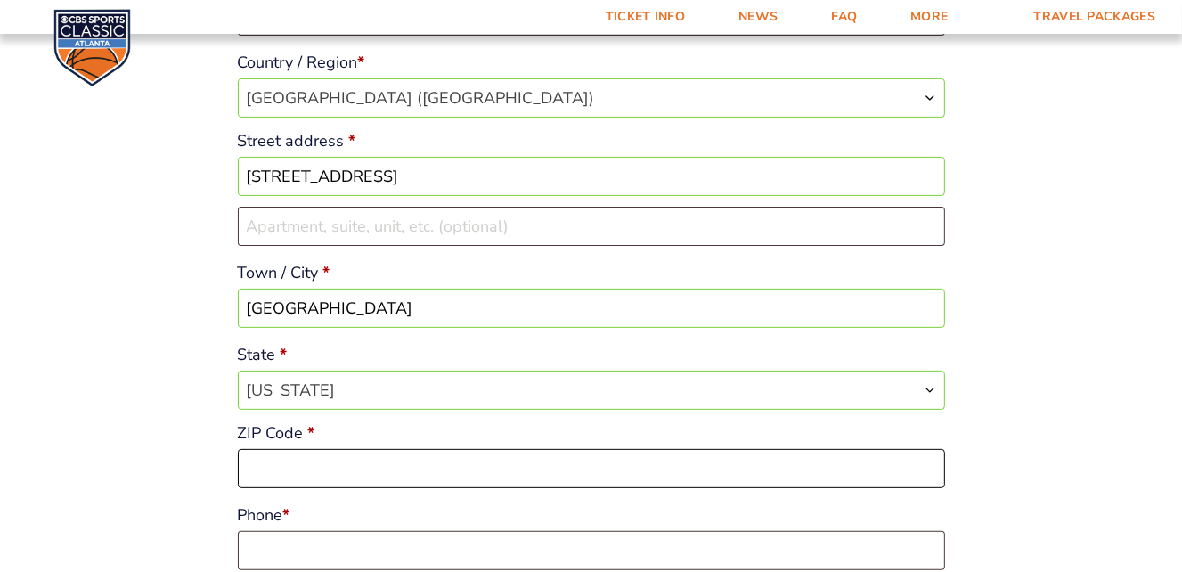
click at [356, 477] on input "ZIP Code *" at bounding box center [591, 468] width 707 height 39
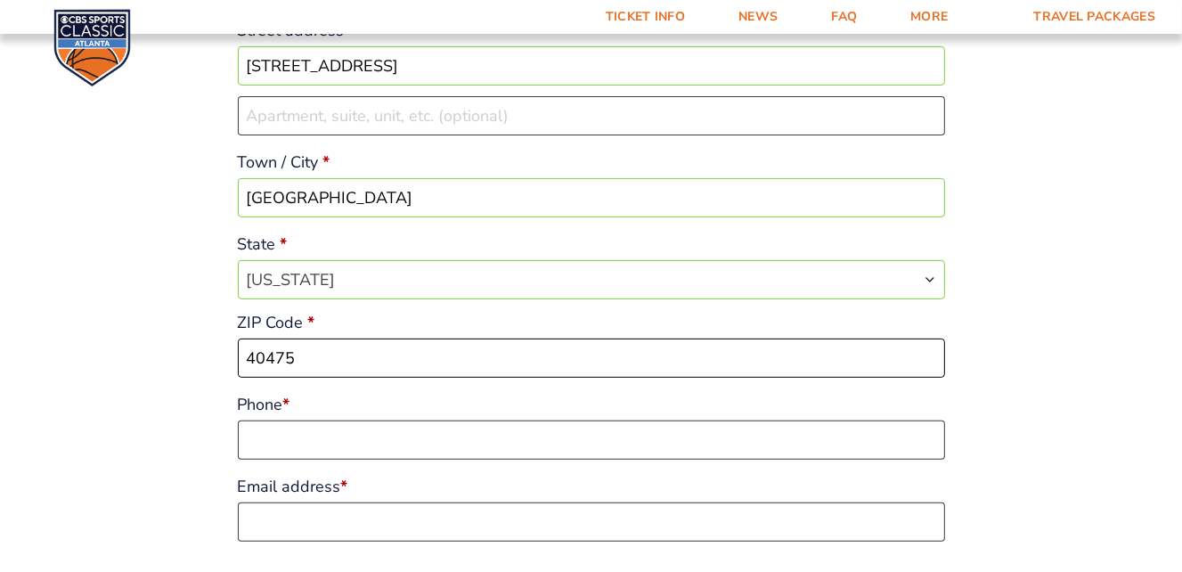
type input "40475"
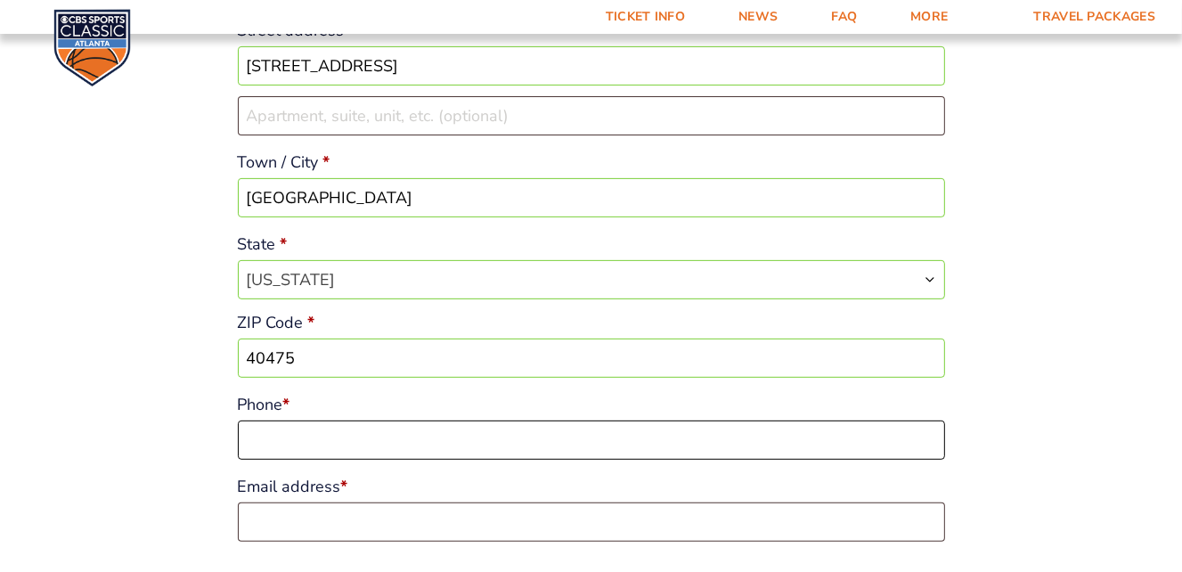
click at [496, 445] on input "Phone *" at bounding box center [591, 439] width 707 height 39
type input "8598930154"
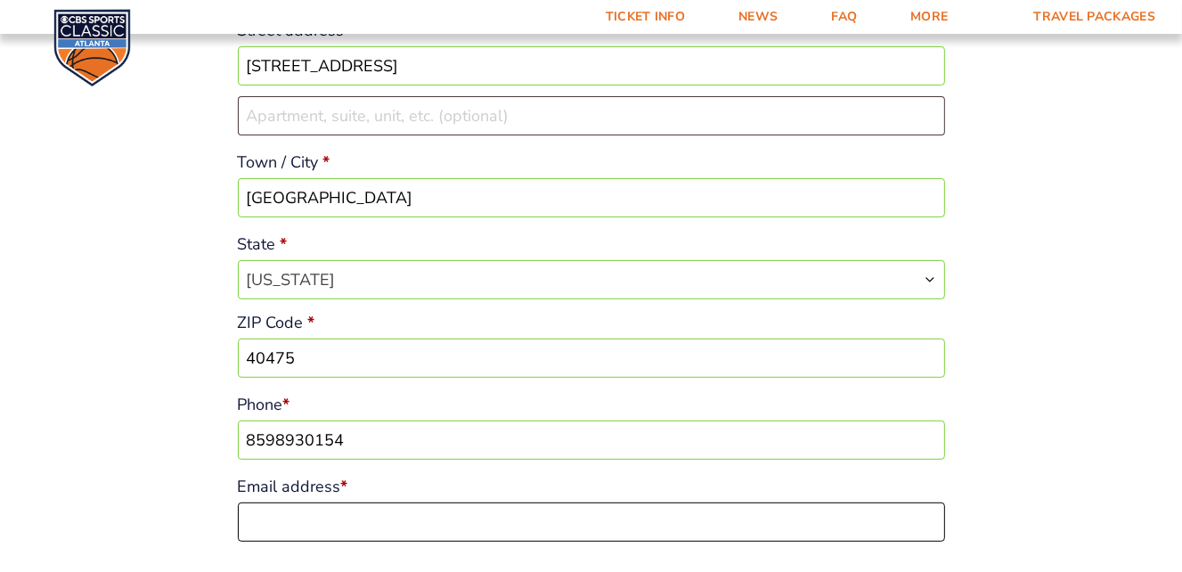
click at [496, 526] on input "Email address *" at bounding box center [591, 521] width 707 height 39
type input "[EMAIL_ADDRESS][DOMAIN_NAME]"
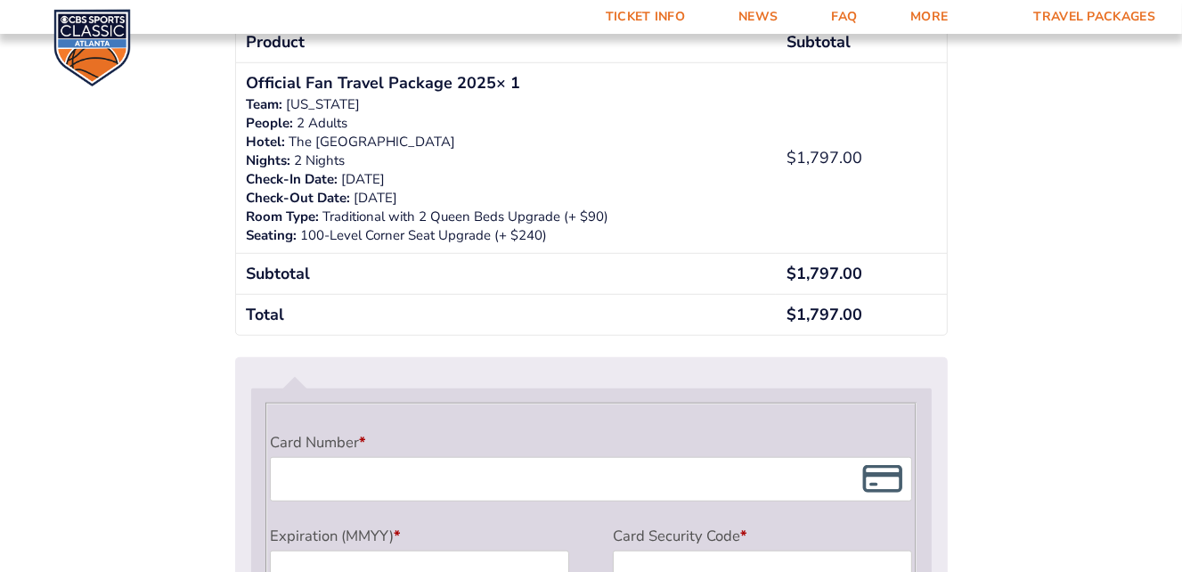
scroll to position [1446, 0]
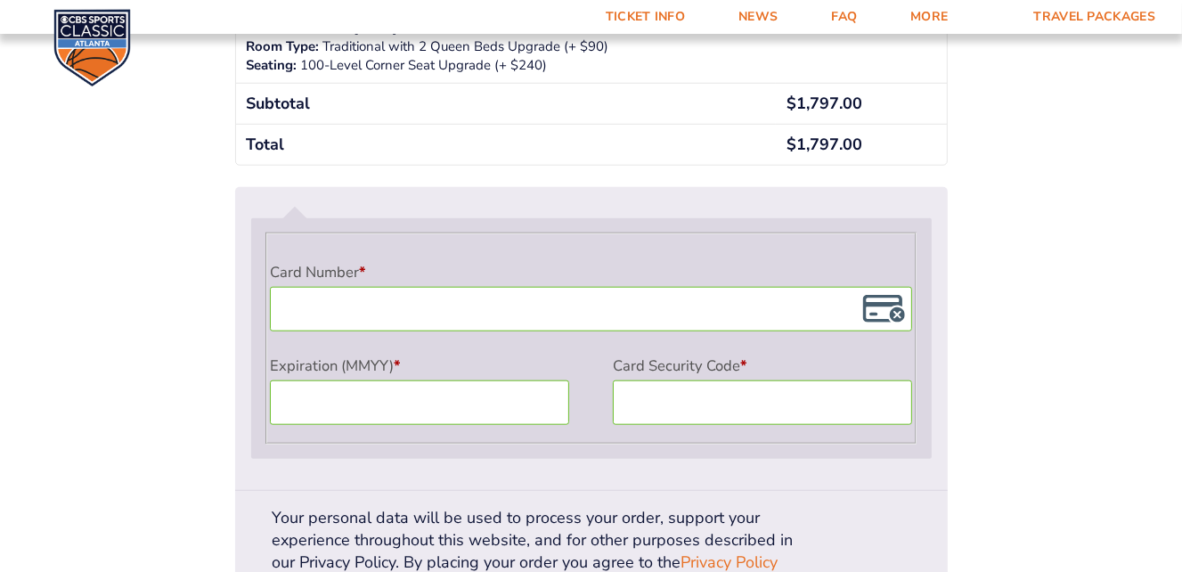
scroll to position [1617, 0]
